Goal: Transaction & Acquisition: Purchase product/service

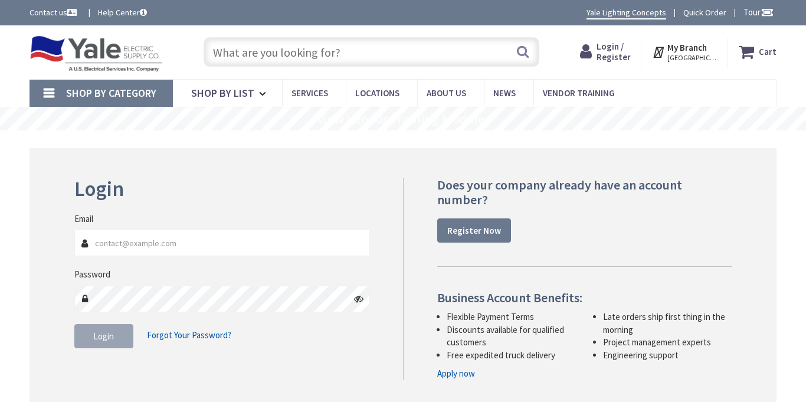
type input "[EMAIL_ADDRESS][DOMAIN_NAME]"
click at [97, 339] on span "Login" at bounding box center [103, 335] width 21 height 11
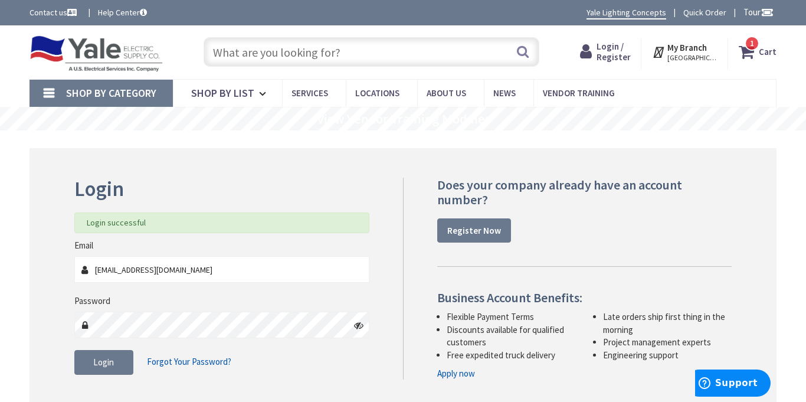
click at [321, 51] on input "text" at bounding box center [371, 51] width 336 height 29
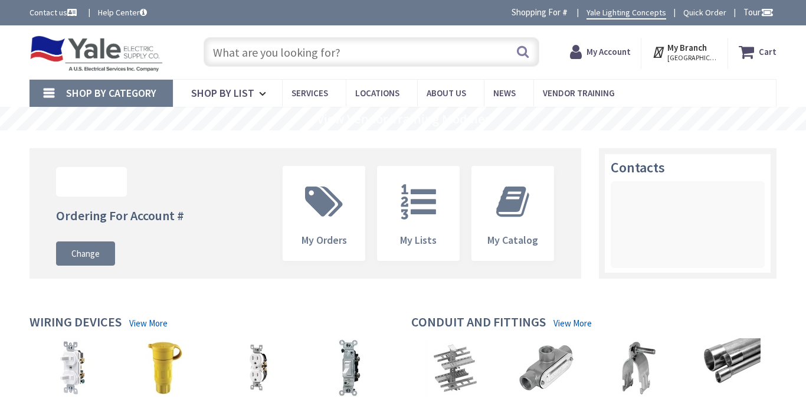
click at [316, 48] on input "text" at bounding box center [371, 51] width 336 height 29
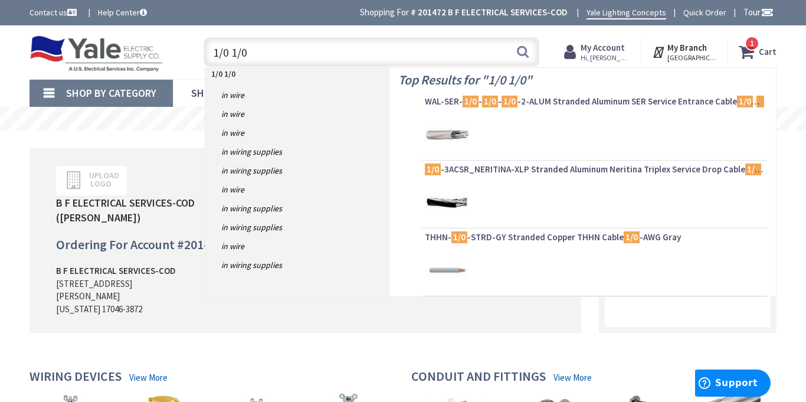
click at [314, 45] on input "1/0 1/0" at bounding box center [371, 51] width 336 height 29
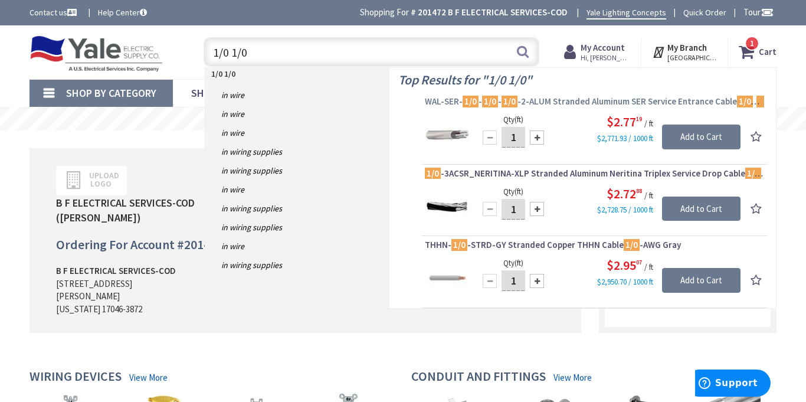
type input "1/0 1/0"
click at [518, 97] on span "WAL-SER- 1/0 - 1/0 - 1/0 -2-ALUM Stranded Aluminum SER Service Entrance Cable 1…" at bounding box center [594, 102] width 339 height 12
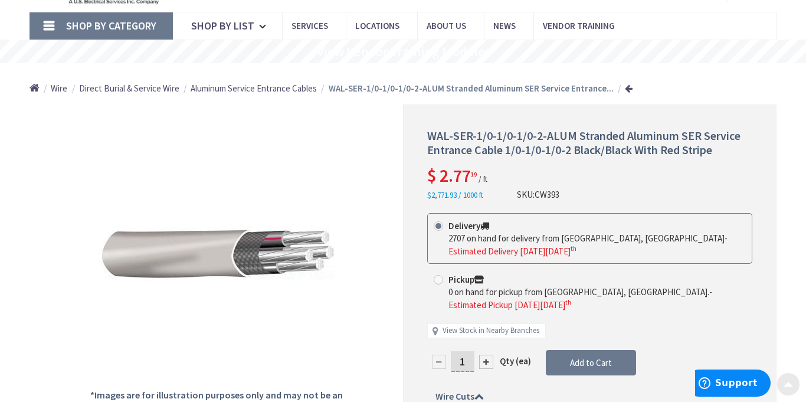
scroll to position [70, 0]
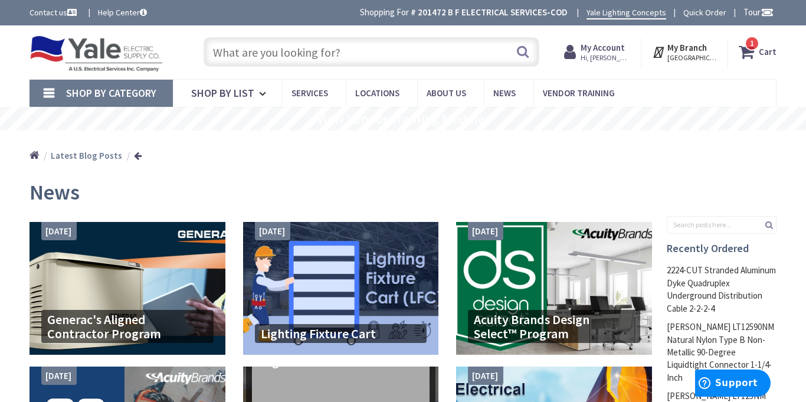
click at [375, 55] on input "text" at bounding box center [371, 51] width 336 height 29
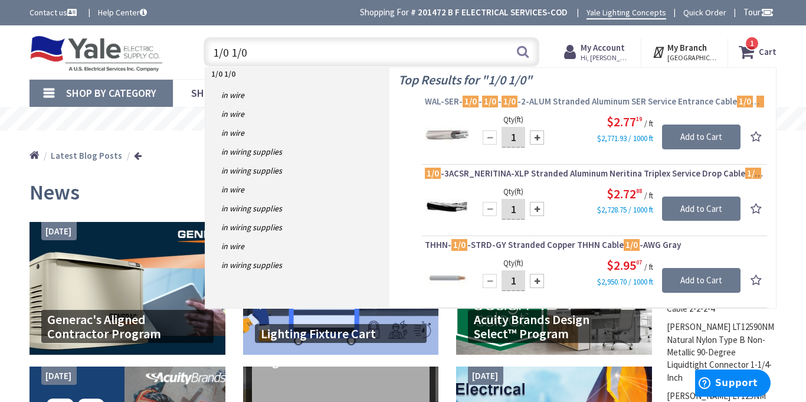
type input "1/0 1/0"
click at [524, 100] on span "WAL-SER- 1/0 - 1/0 - 1/0 -2-ALUM Stranded Aluminum SER Service Entrance Cable 1…" at bounding box center [594, 102] width 339 height 12
